Goal: Task Accomplishment & Management: Use online tool/utility

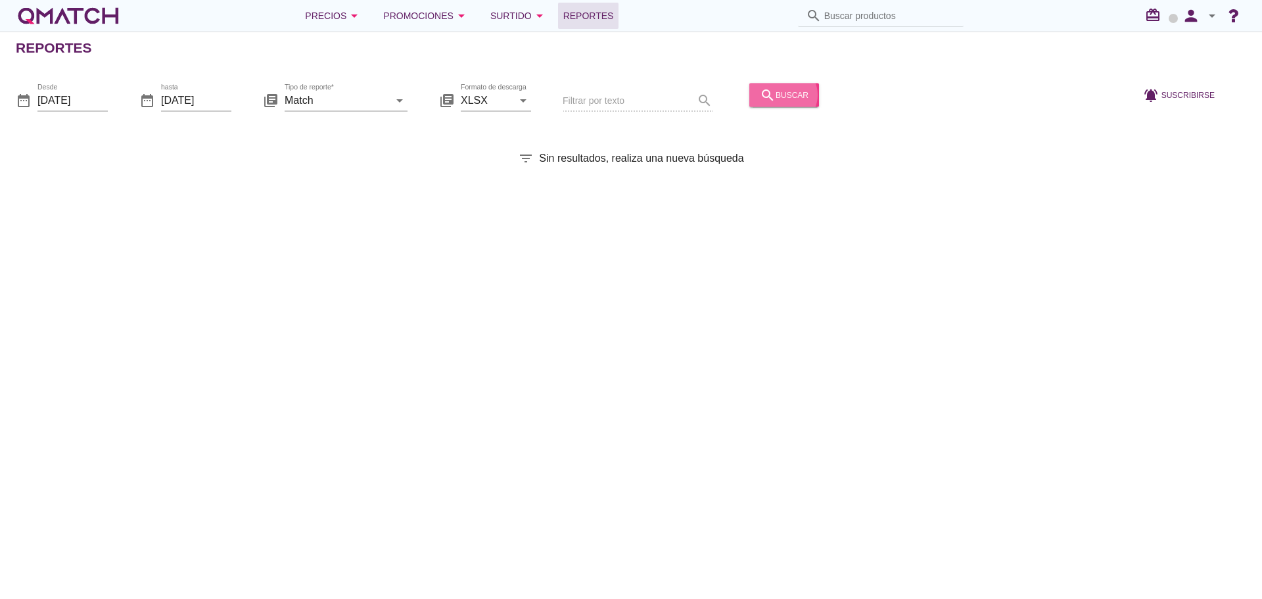
click at [779, 93] on div "search buscar" at bounding box center [784, 95] width 49 height 16
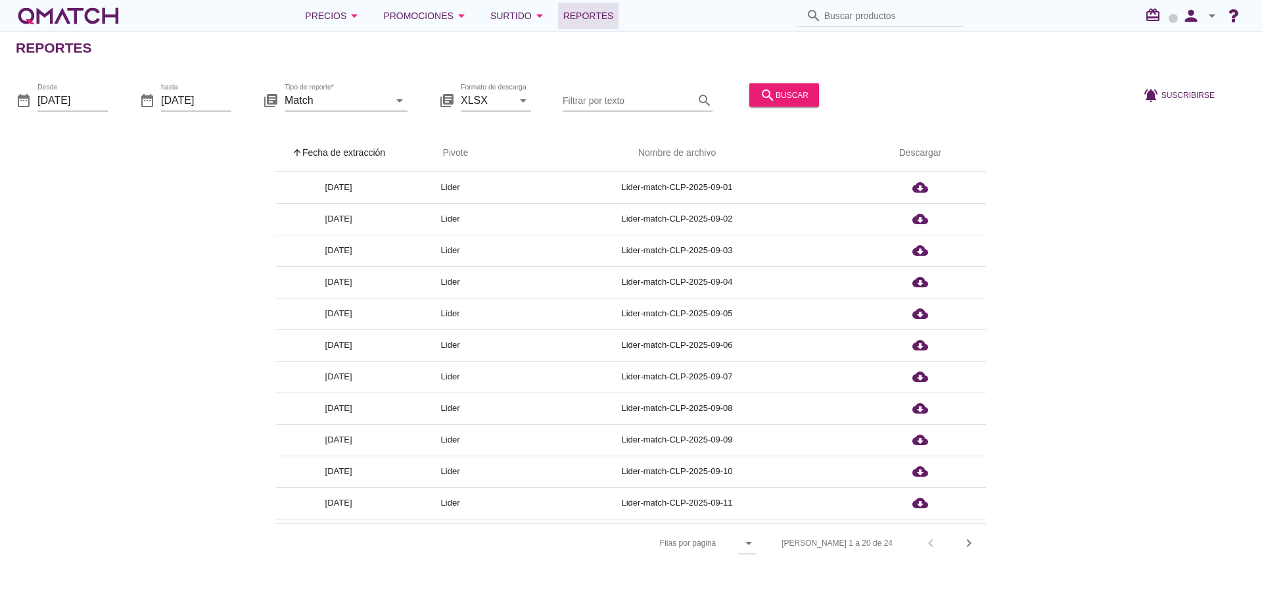
click at [362, 154] on th "arrow_upward Fecha de extracción" at bounding box center [338, 153] width 125 height 37
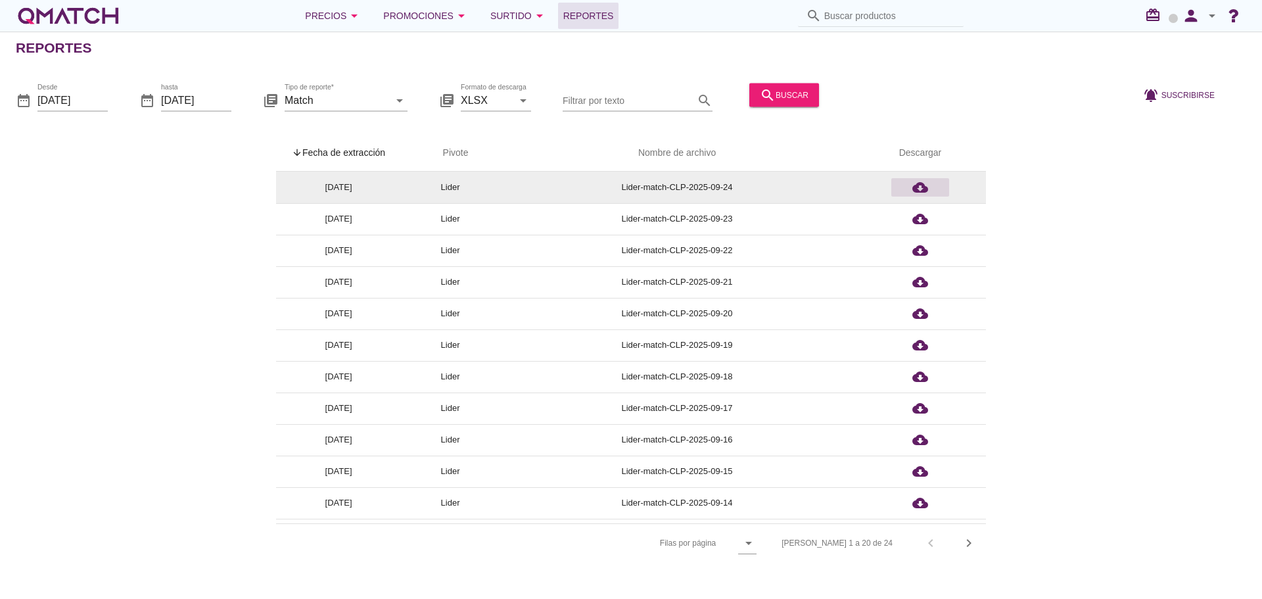
click at [926, 184] on icon "cloud_download" at bounding box center [921, 188] width 16 height 16
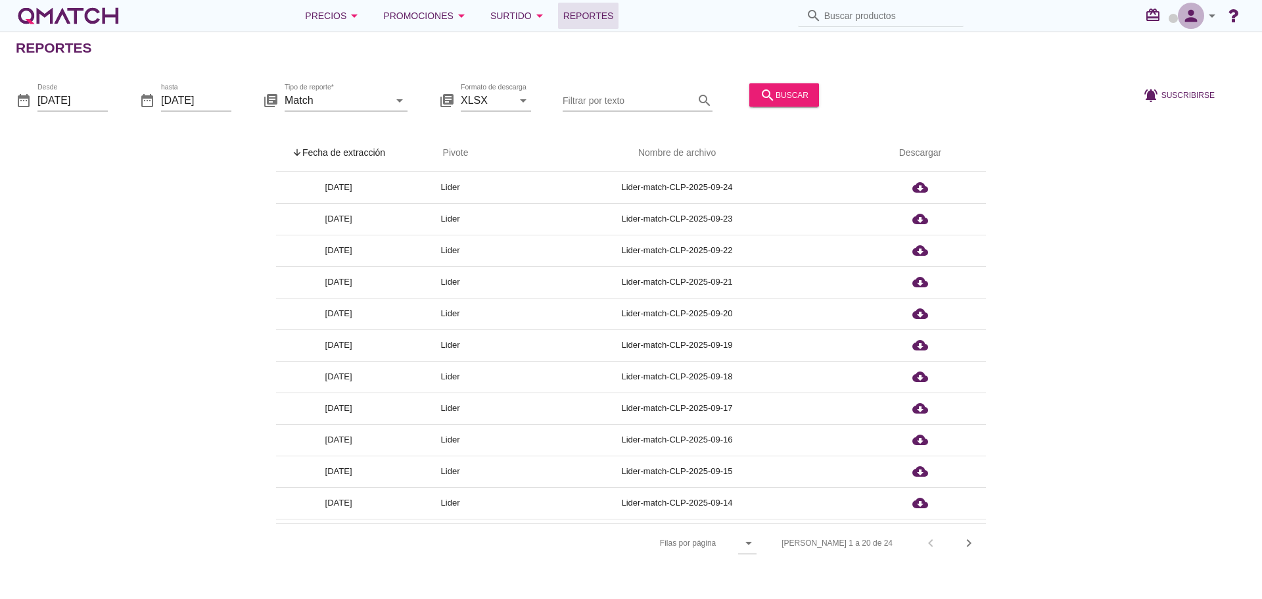
click at [1189, 15] on icon "person" at bounding box center [1191, 16] width 26 height 18
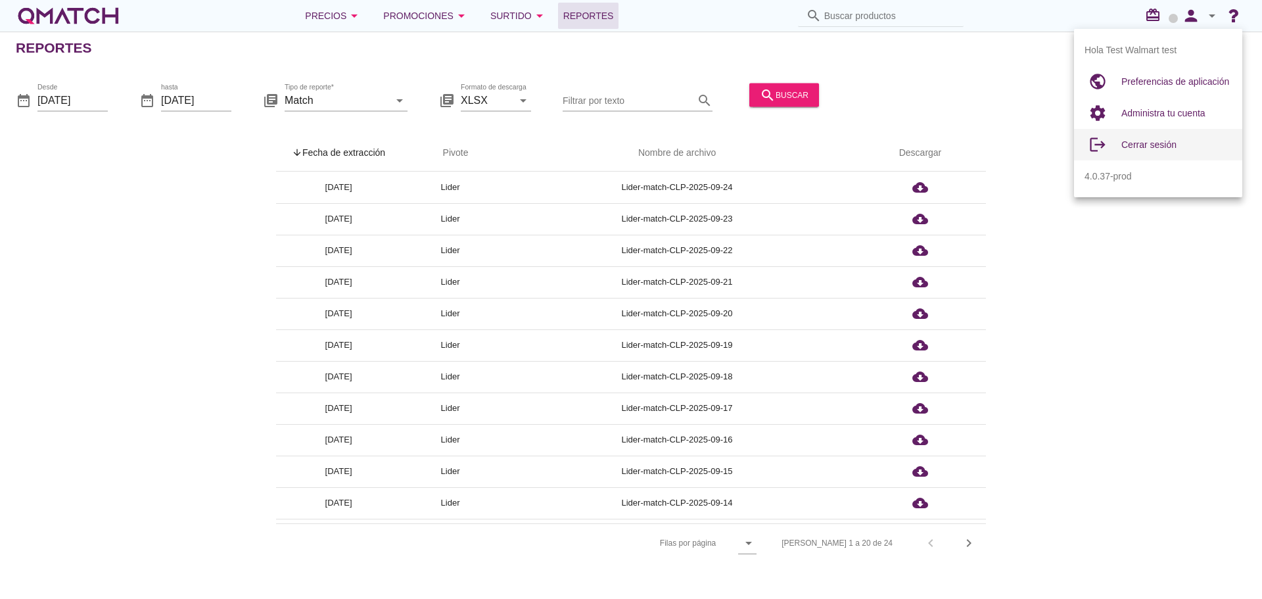
click at [1145, 146] on span "Cerrar sesión" at bounding box center [1149, 144] width 55 height 11
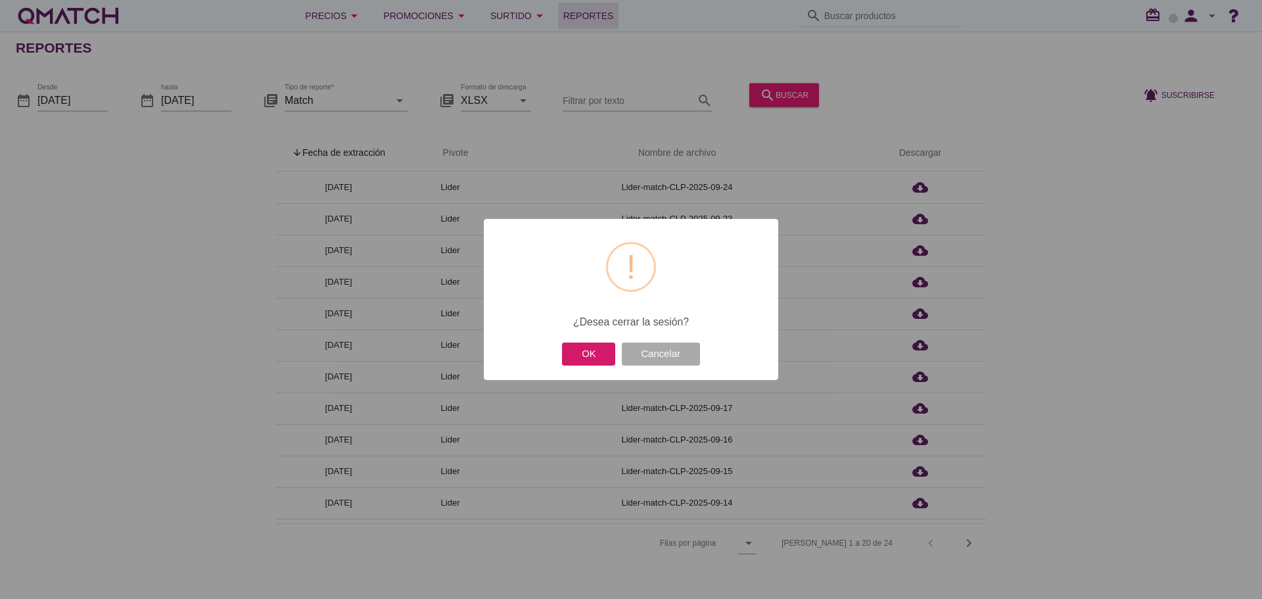
click at [596, 357] on button "OK" at bounding box center [588, 354] width 53 height 23
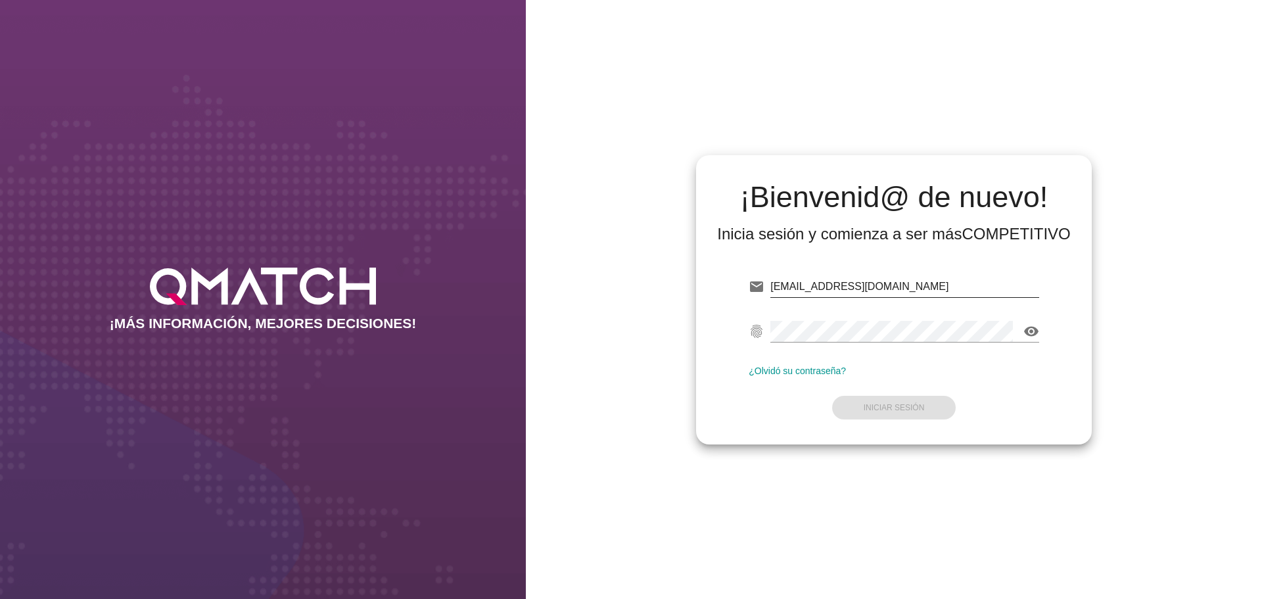
drag, startPoint x: 0, startPoint y: 0, endPoint x: 836, endPoint y: 287, distance: 883.7
click at [836, 287] on input "test@test.walmart.com" at bounding box center [905, 286] width 269 height 21
type input "test@test.cencosud.cl"
click at [924, 408] on button "Iniciar Sesión" at bounding box center [894, 408] width 124 height 24
